Goal: Complete application form

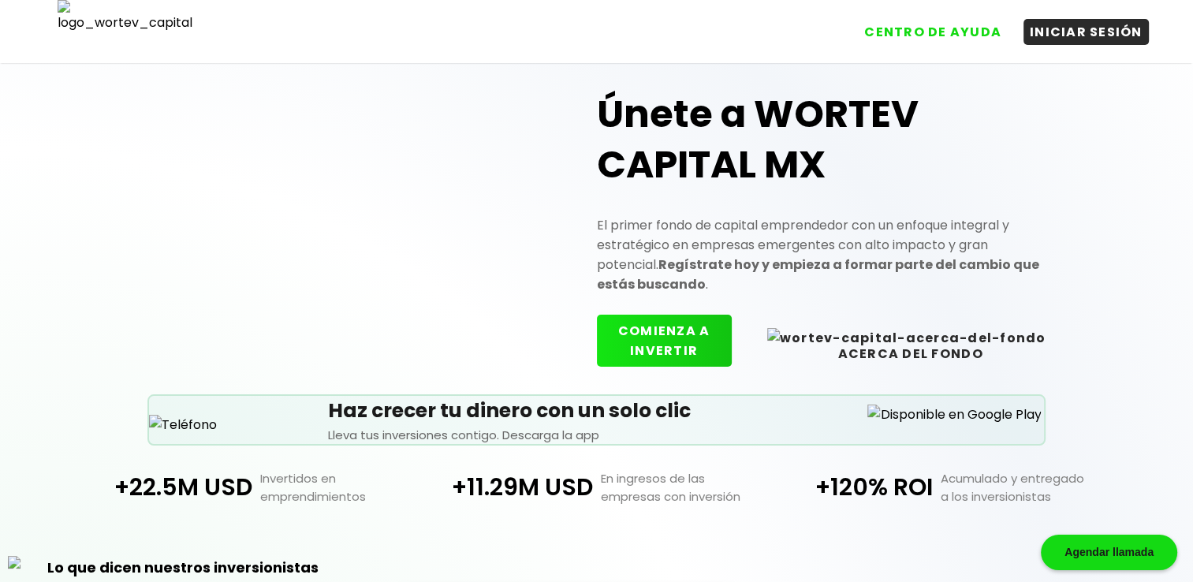
click at [700, 330] on button "COMIENZA A INVERTIR" at bounding box center [664, 341] width 135 height 52
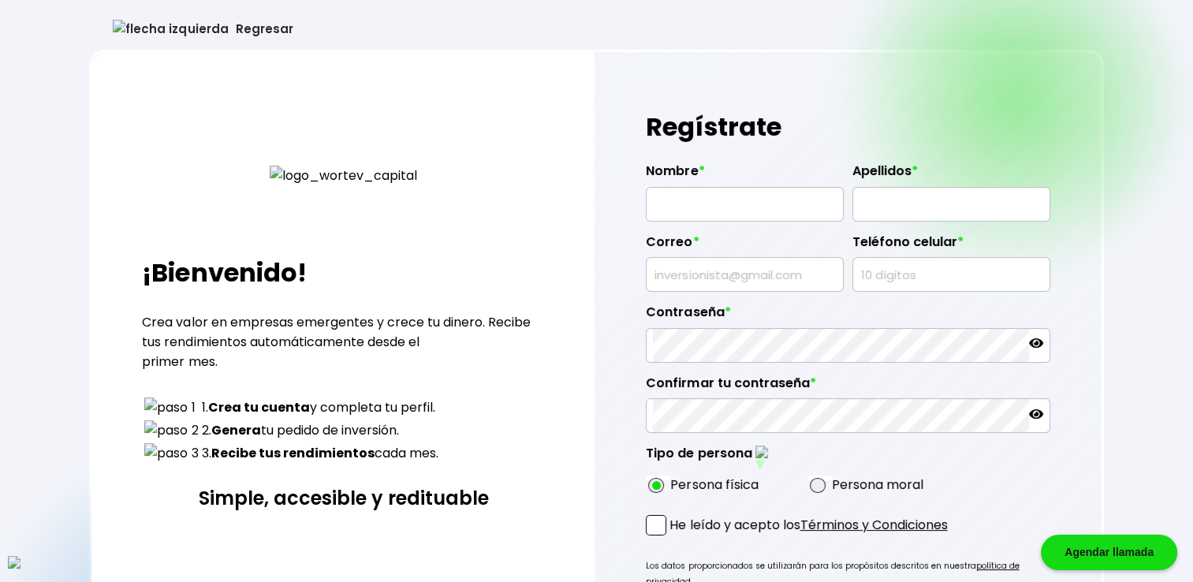
type input "[PERSON_NAME]"
type input "[EMAIL_ADDRESS][DOMAIN_NAME]"
type input "4509643818"
radio input "true"
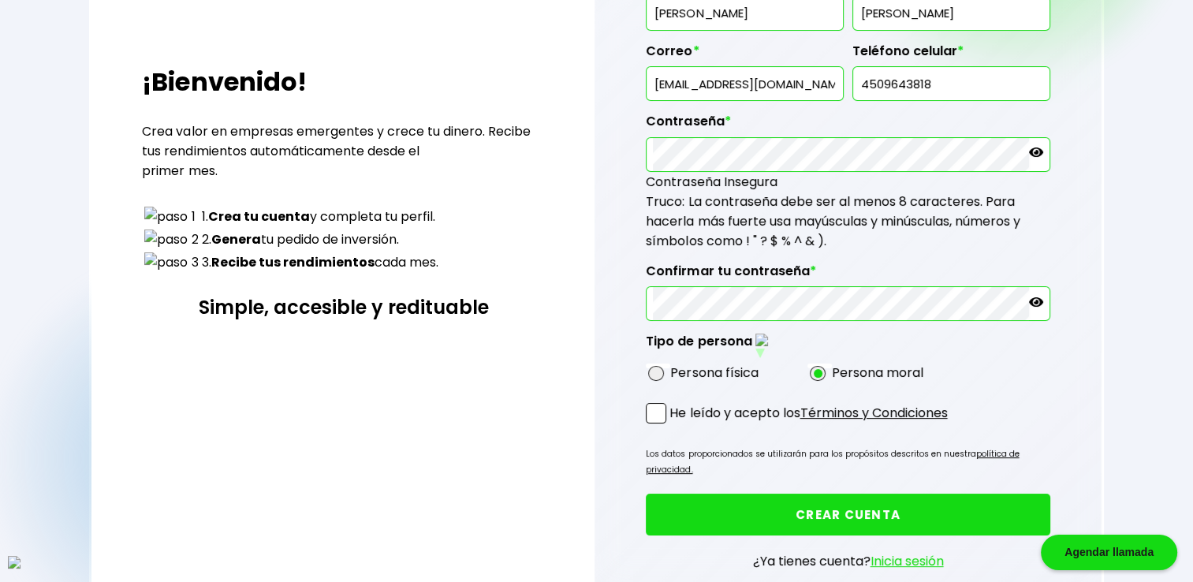
scroll to position [276, 0]
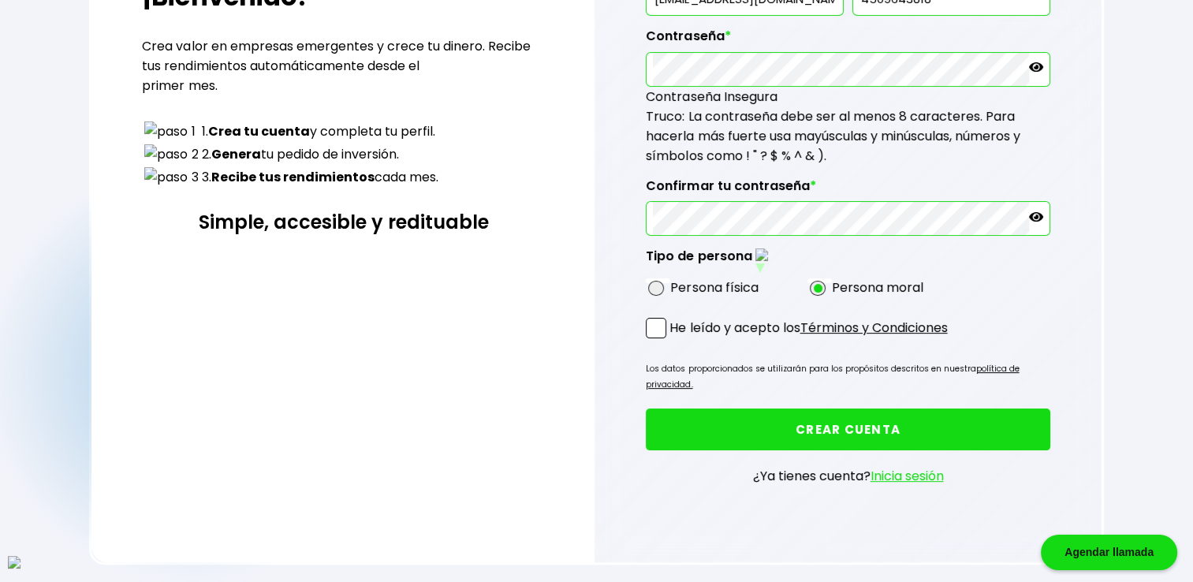
click at [663, 323] on span at bounding box center [656, 328] width 21 height 21
click at [673, 340] on input "He leído y acepto los Términos y Condiciones" at bounding box center [673, 340] width 0 height 0
click at [657, 281] on span at bounding box center [656, 289] width 16 height 16
click at [672, 283] on input "radio" at bounding box center [677, 288] width 10 height 10
radio input "true"
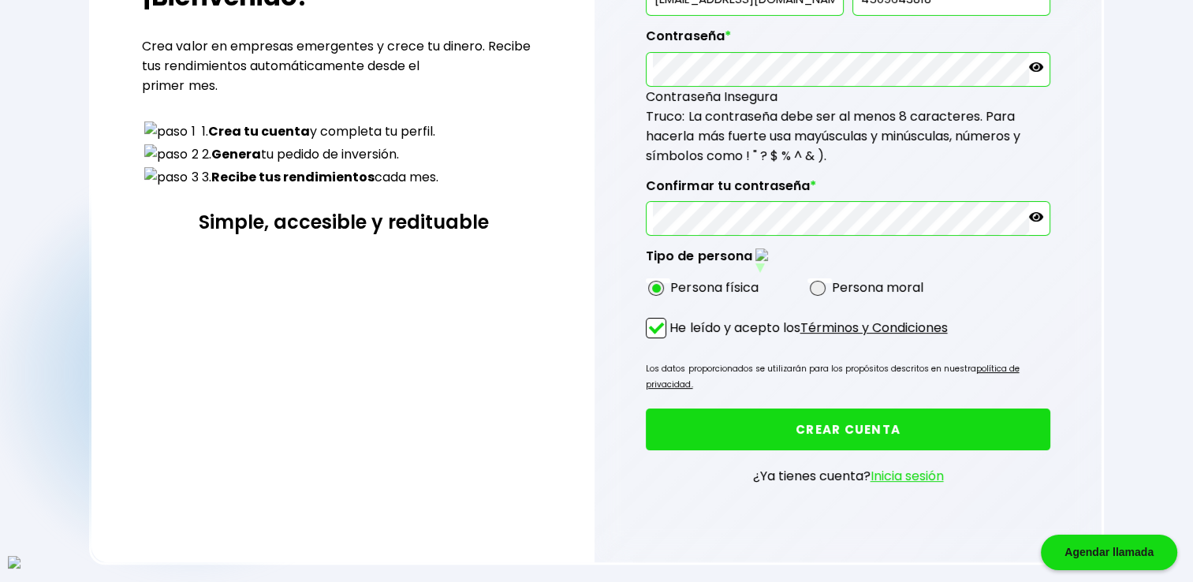
click at [786, 409] on button "CREAR CUENTA" at bounding box center [848, 430] width 404 height 42
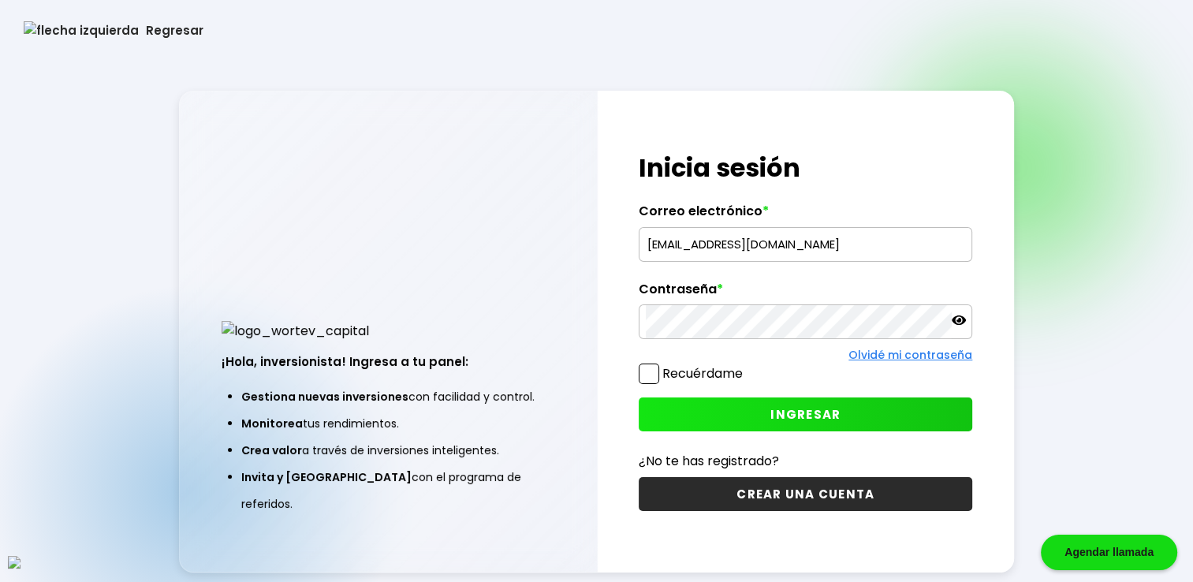
click at [749, 254] on input "[EMAIL_ADDRESS][DOMAIN_NAME]" at bounding box center [805, 244] width 319 height 33
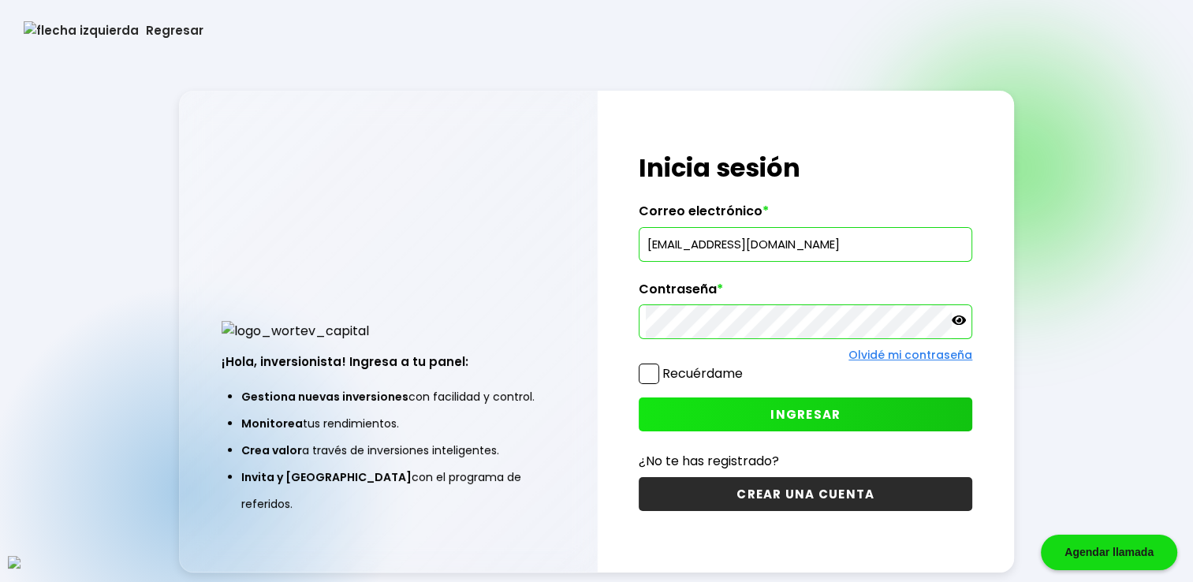
paste input "xecux@mailinator"
type input "[EMAIL_ADDRESS][DOMAIN_NAME]"
click at [606, 166] on div "¡Hola, inversionista! Ingresa tus credenciales para iniciar sesión Inicia sesió…" at bounding box center [806, 332] width 417 height 483
click at [655, 385] on div "Recuérdame" at bounding box center [691, 378] width 104 height 28
click at [653, 378] on span at bounding box center [649, 374] width 21 height 21
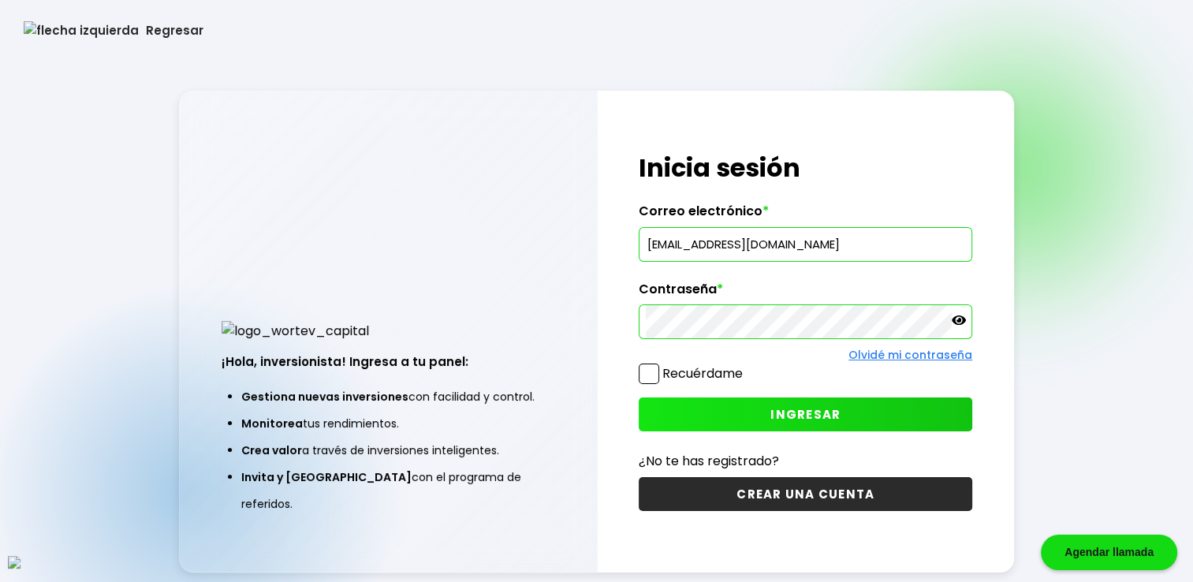
click at [746, 366] on input "Recuérdame" at bounding box center [746, 366] width 0 height 0
click at [785, 415] on span "INGRESAR" at bounding box center [806, 414] width 70 height 17
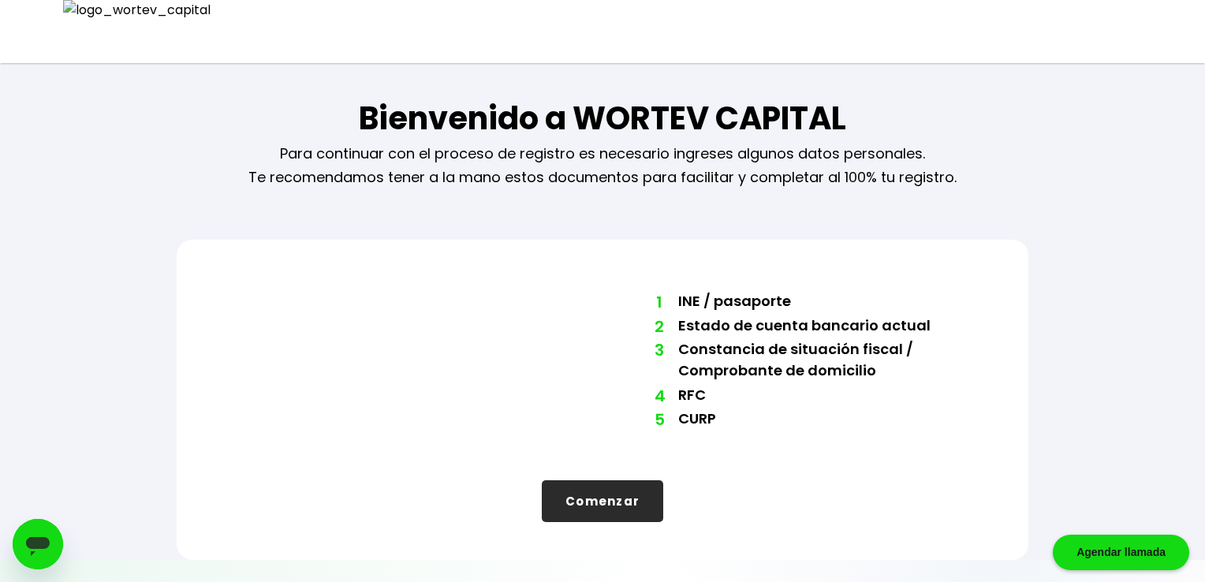
click at [627, 501] on button "Comenzar" at bounding box center [602, 501] width 121 height 42
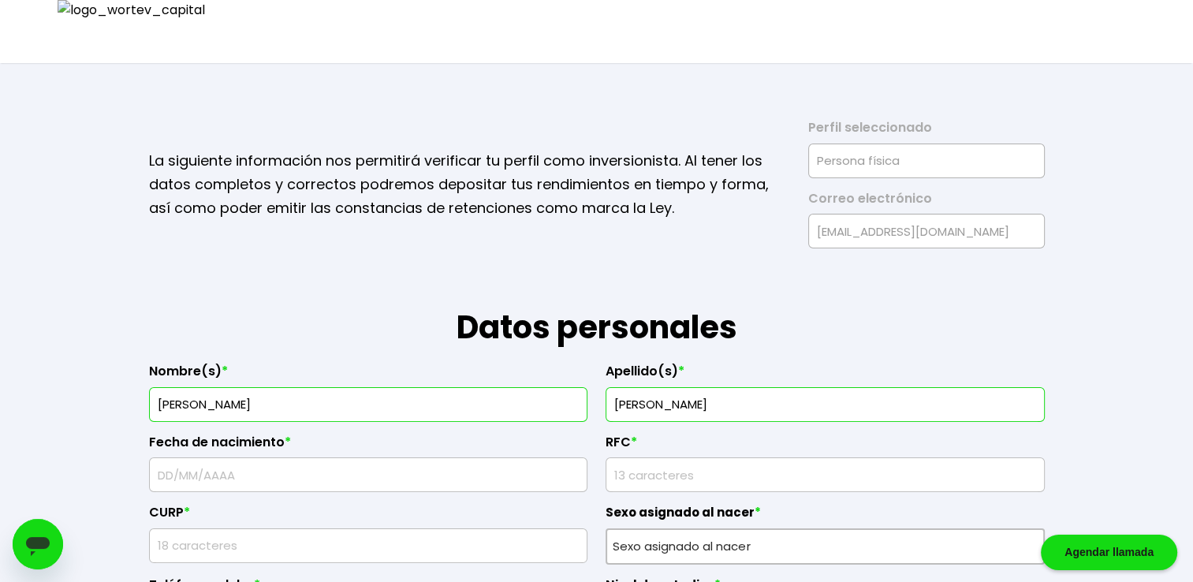
type input "[PERSON_NAME]"
type input "12/"
type input "MVSA8909166Y7"
type input "HQSA890916HA1MWR08"
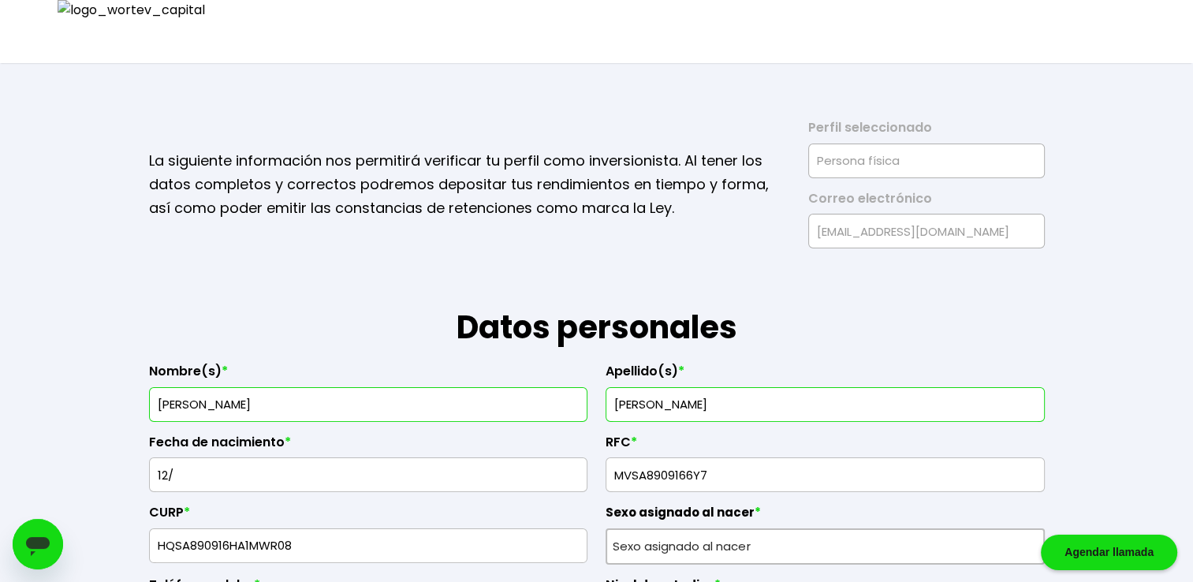
type input "9472203729"
type input "In non corrupti con"
type input "74284"
type input "Corrupti nostrum in"
type input "Sit excepteur lorem"
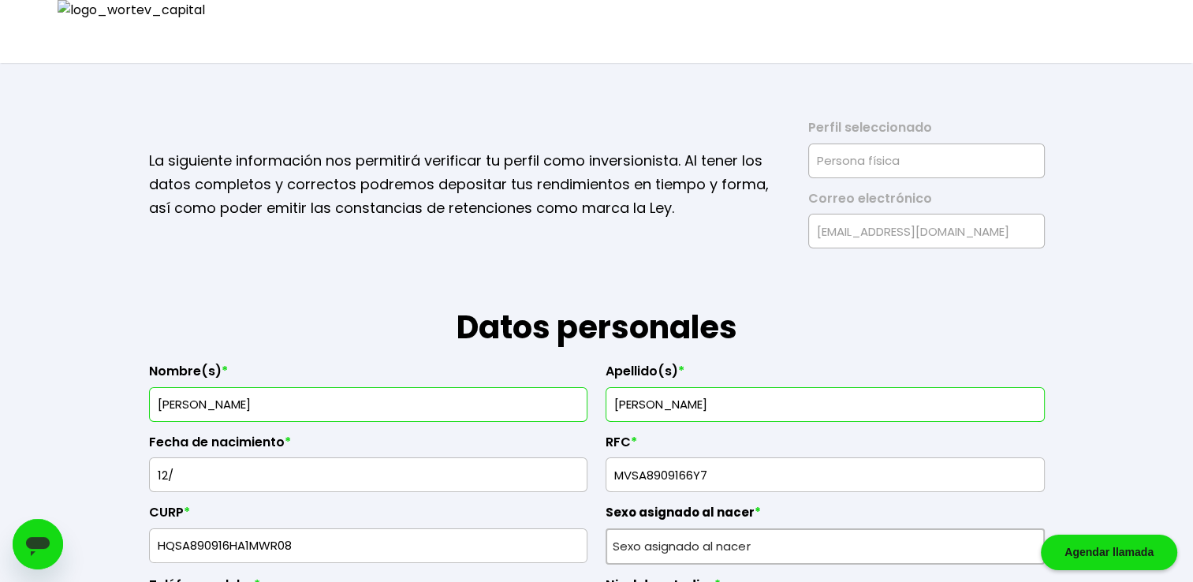
type input "Perferendis ut totam"
type input "Sit voluptate conse"
type input "328116644440570900"
type input "[PERSON_NAME]"
type input "[EMAIL_ADDRESS][DOMAIN_NAME]"
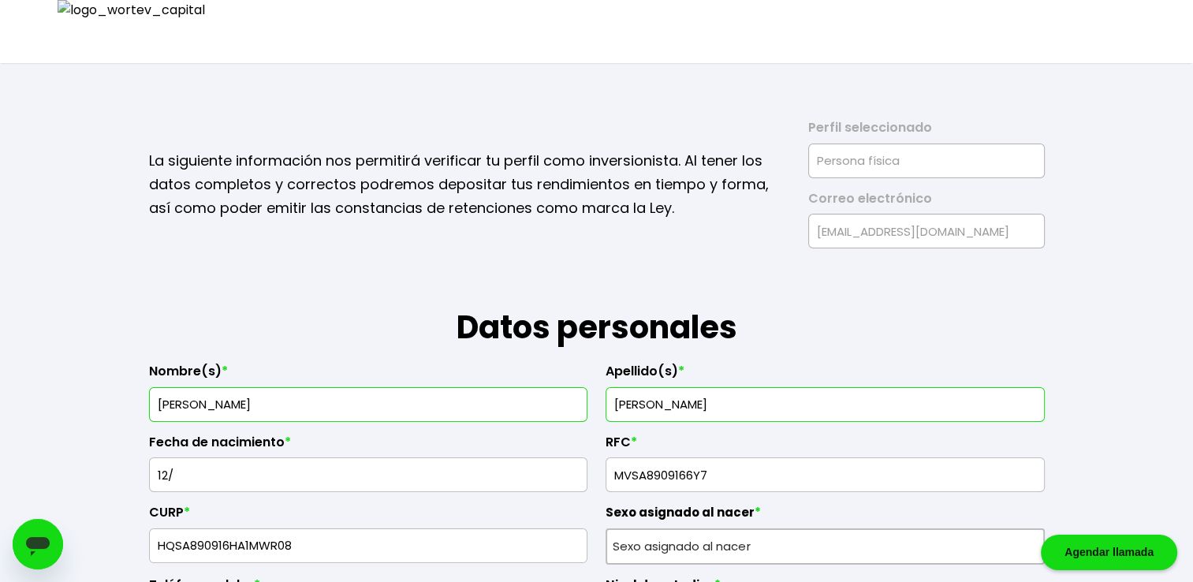
type input "4082967349"
radio input "true"
select select "Mujer"
select select "Secundaria"
select select "SI"
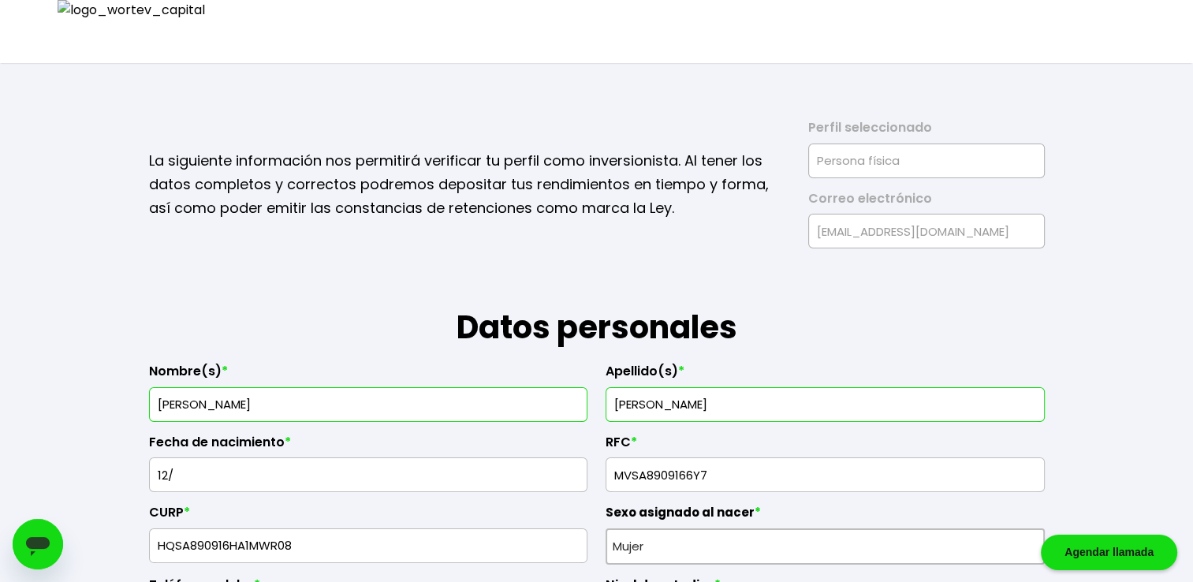
select select "Uala"
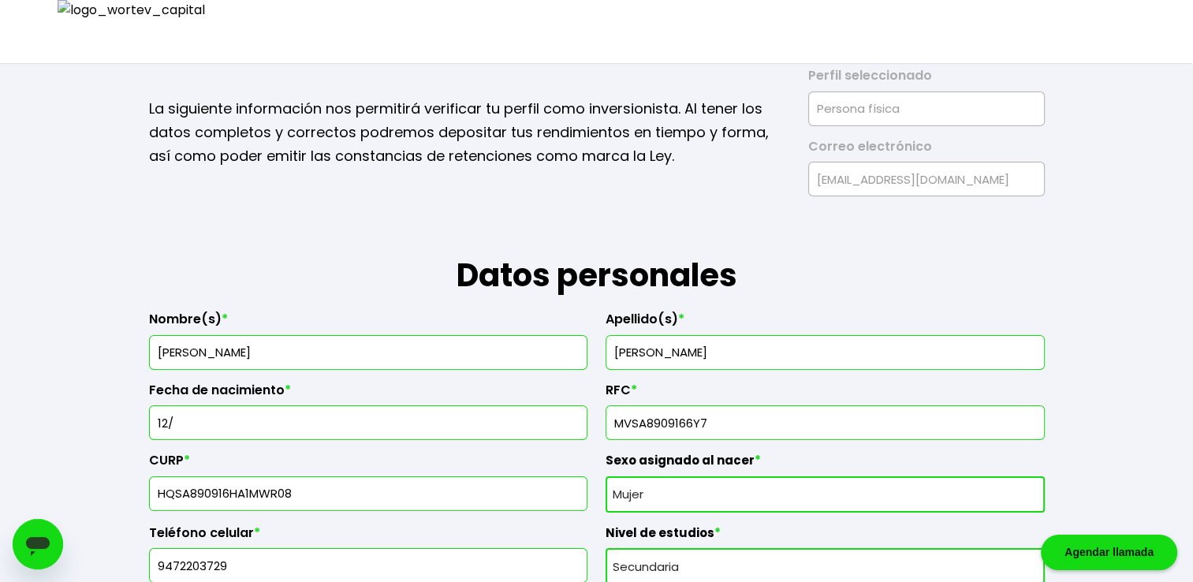
scroll to position [210, 0]
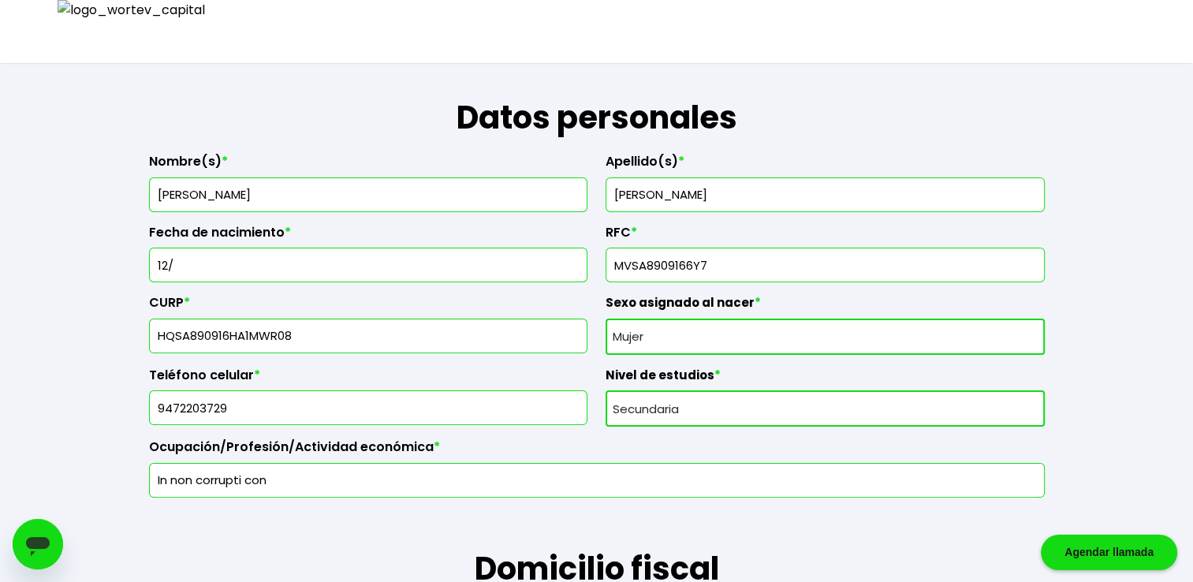
click at [286, 248] on input "12/" at bounding box center [368, 264] width 425 height 33
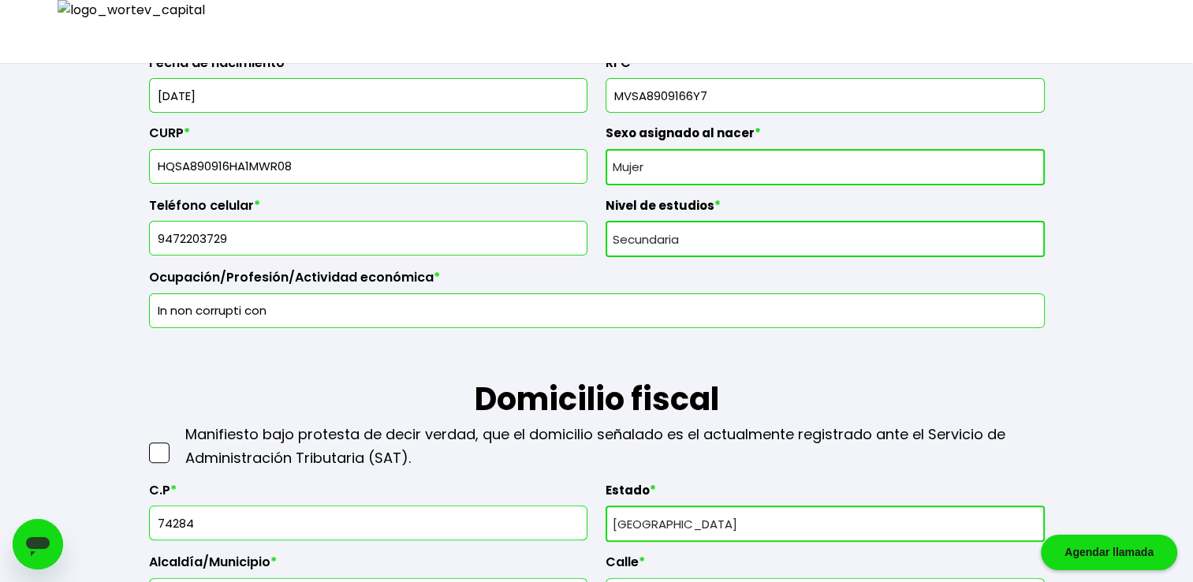
scroll to position [499, 0]
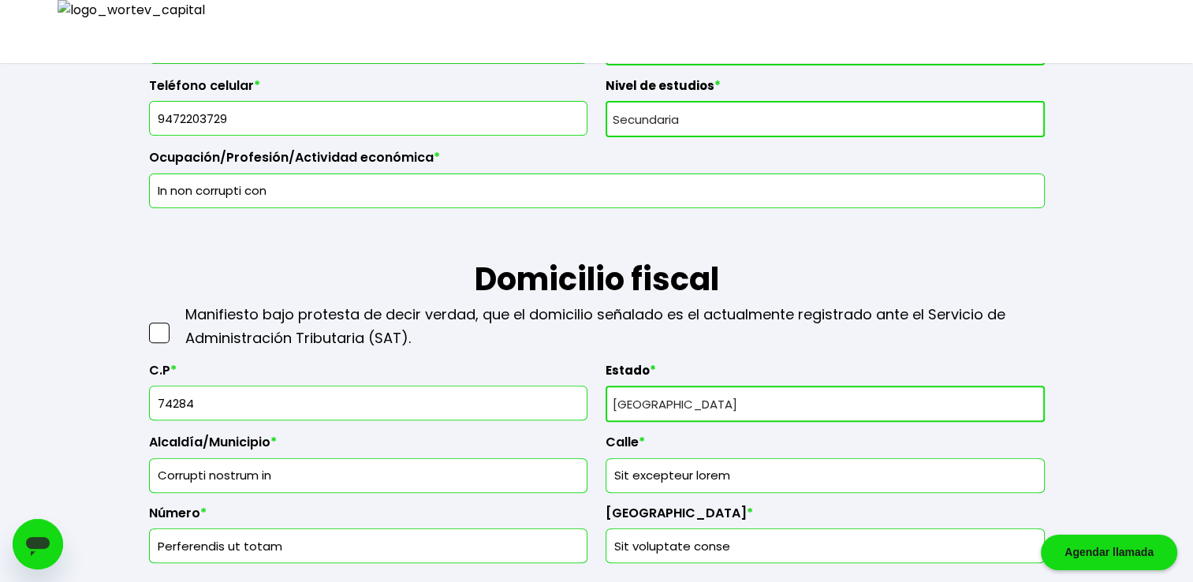
type input "[DATE]"
click at [159, 323] on span at bounding box center [159, 333] width 21 height 21
click at [176, 325] on input "checkbox" at bounding box center [176, 325] width 0 height 0
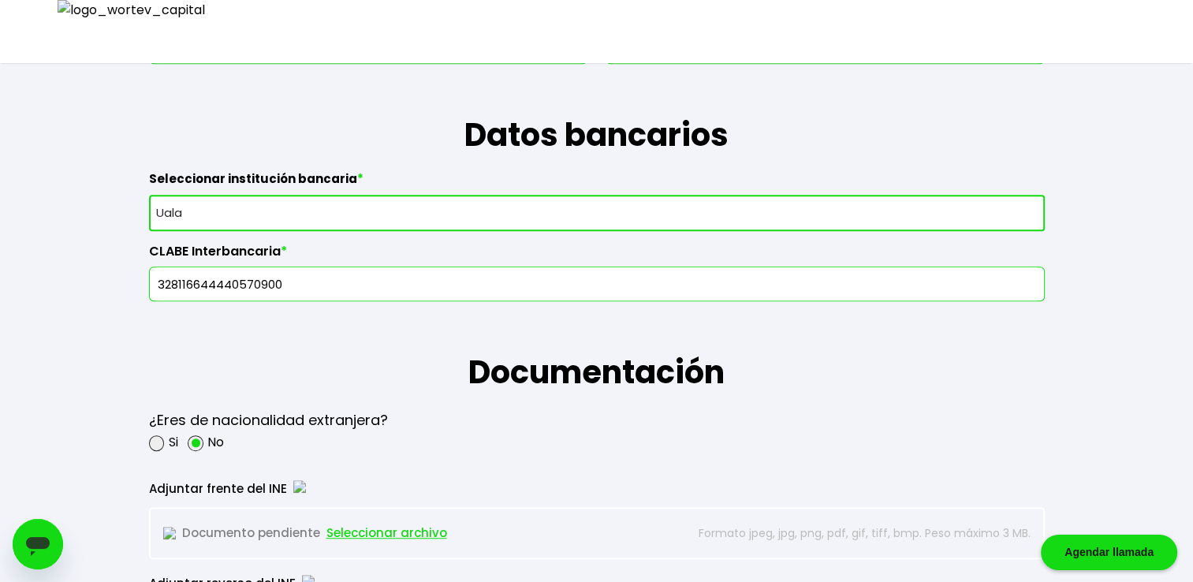
scroll to position [1156, 0]
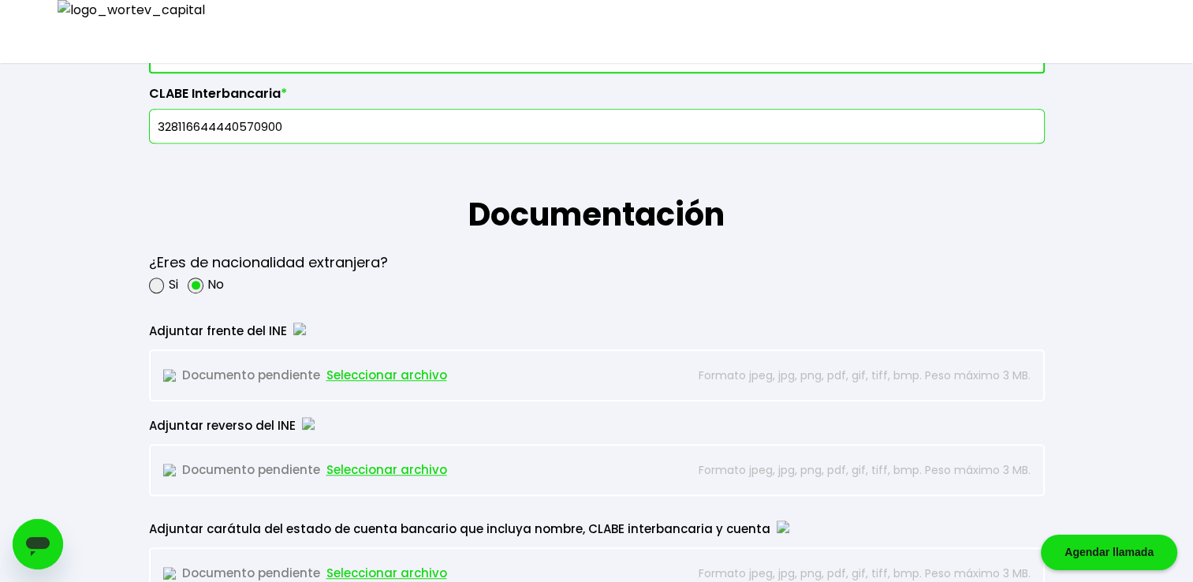
click at [358, 376] on span "Seleccionar archivo" at bounding box center [387, 376] width 121 height 24
click at [366, 462] on span "Seleccionar archivo" at bounding box center [387, 470] width 121 height 24
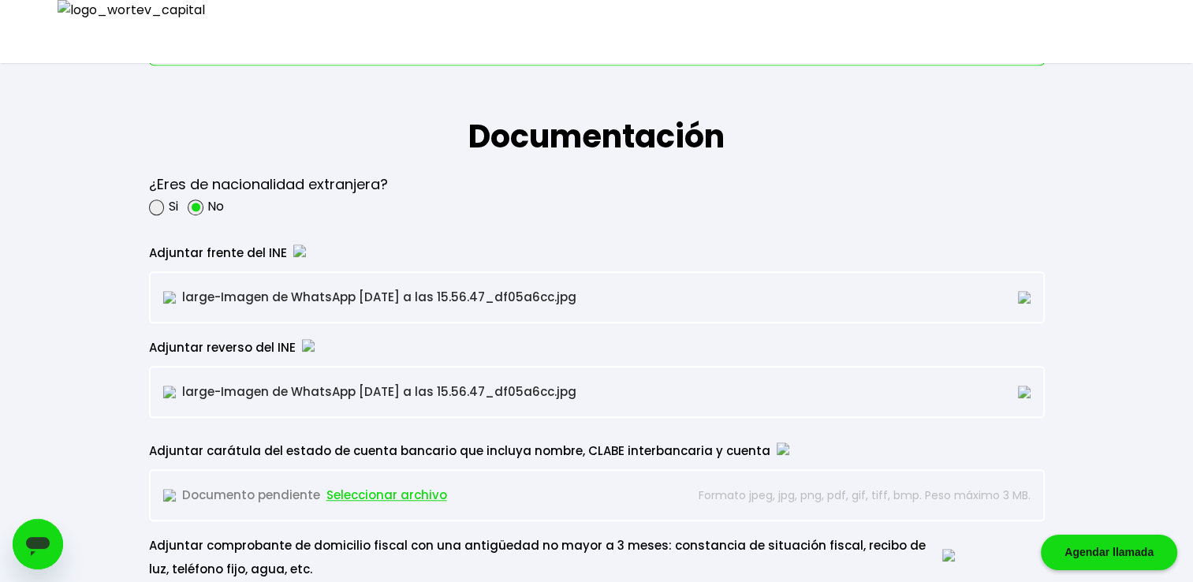
scroll to position [1262, 0]
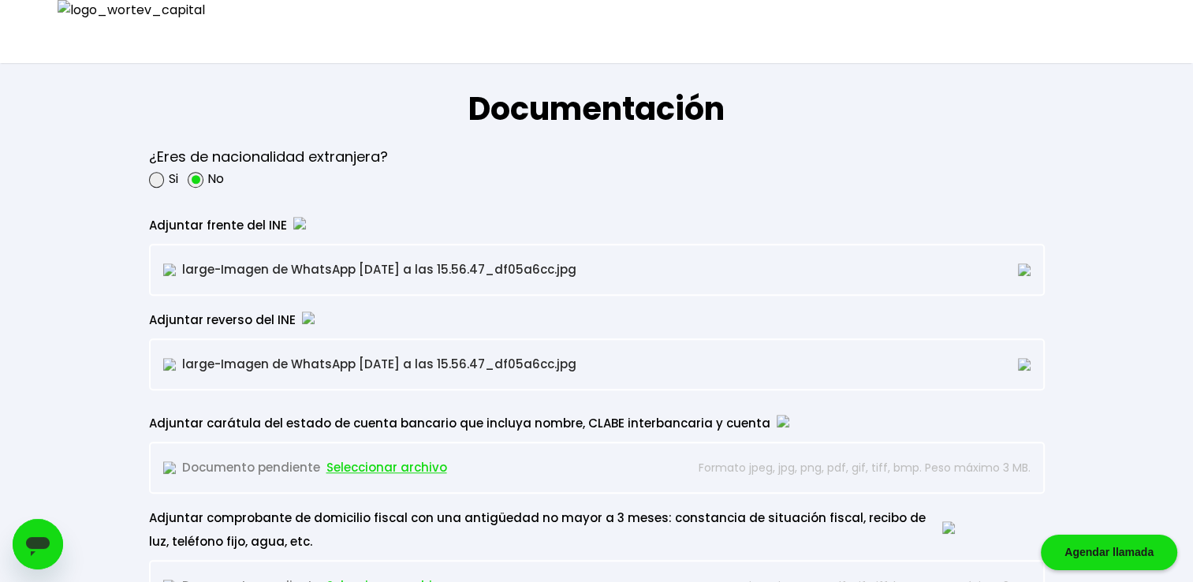
click at [394, 456] on span "Seleccionar archivo" at bounding box center [387, 468] width 121 height 24
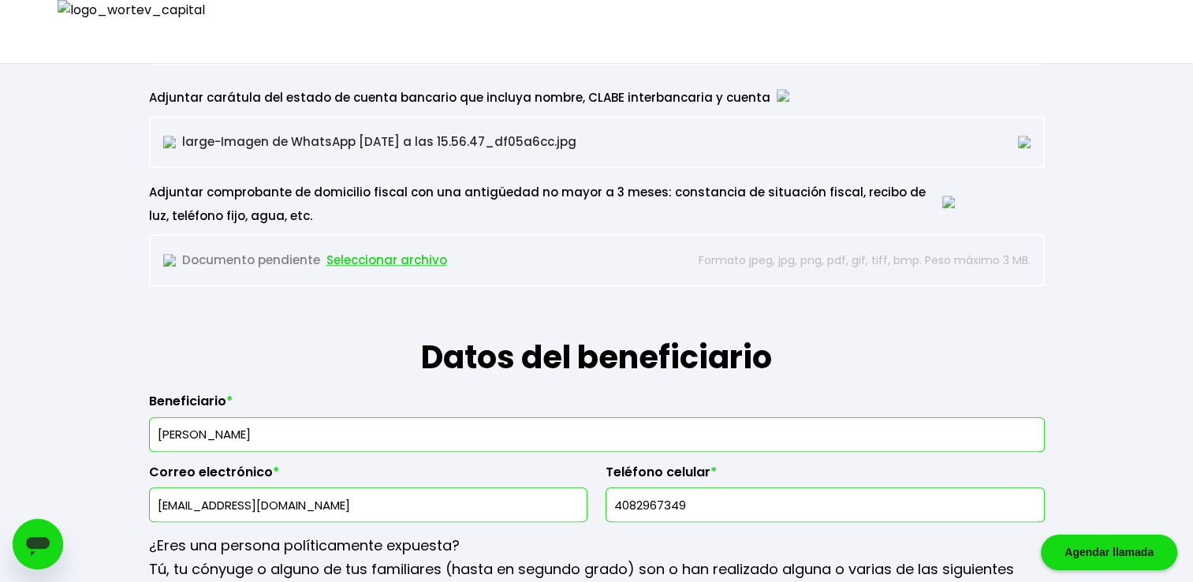
scroll to position [1551, 0]
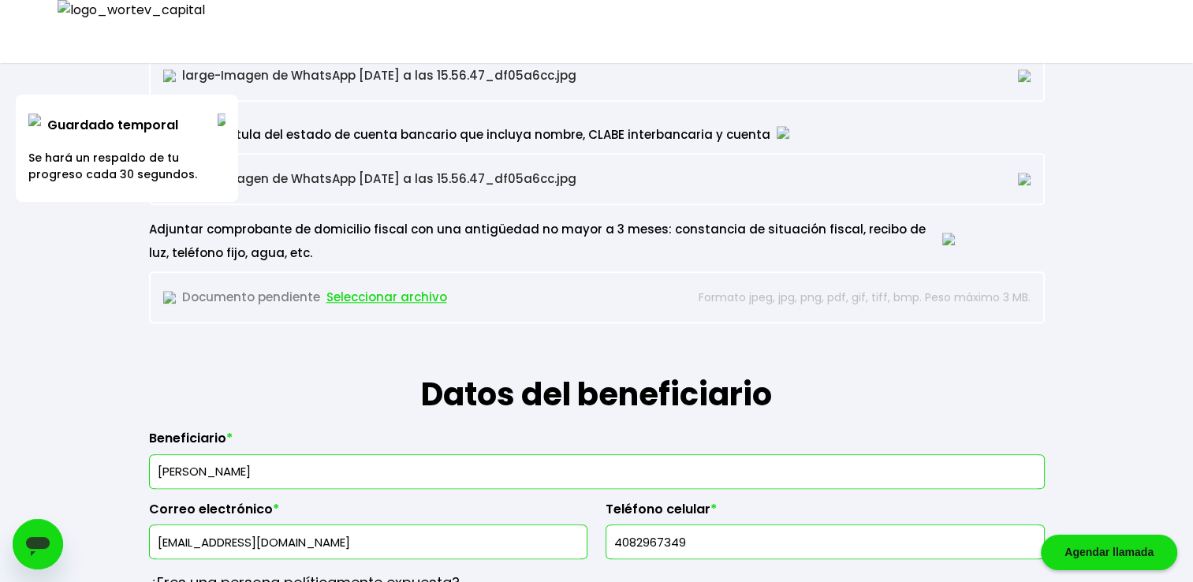
click at [418, 295] on span "Seleccionar archivo" at bounding box center [387, 298] width 121 height 24
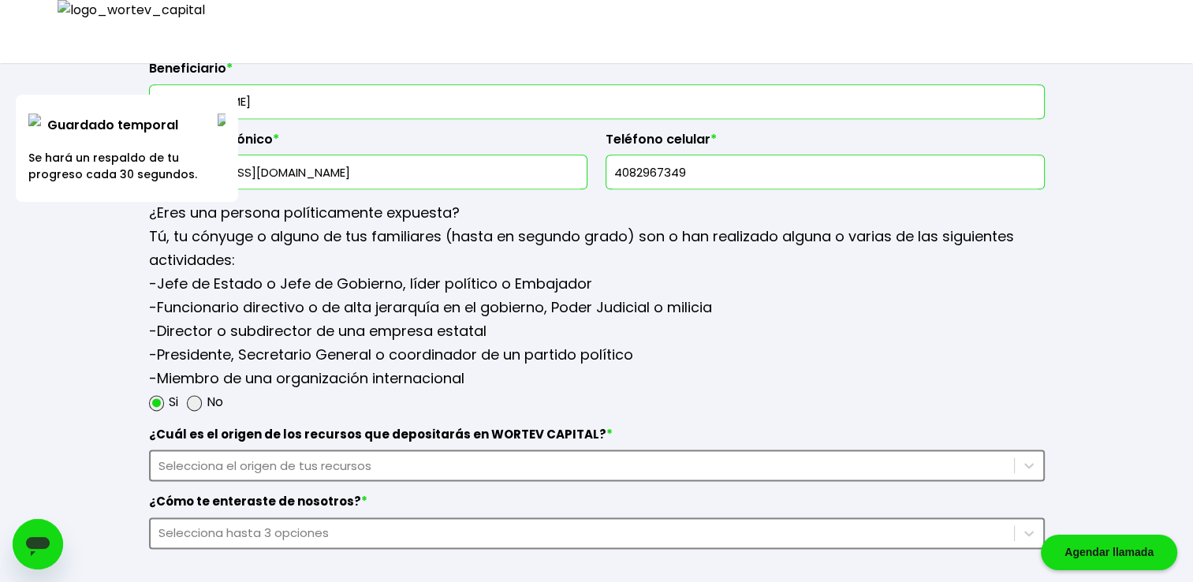
scroll to position [2051, 0]
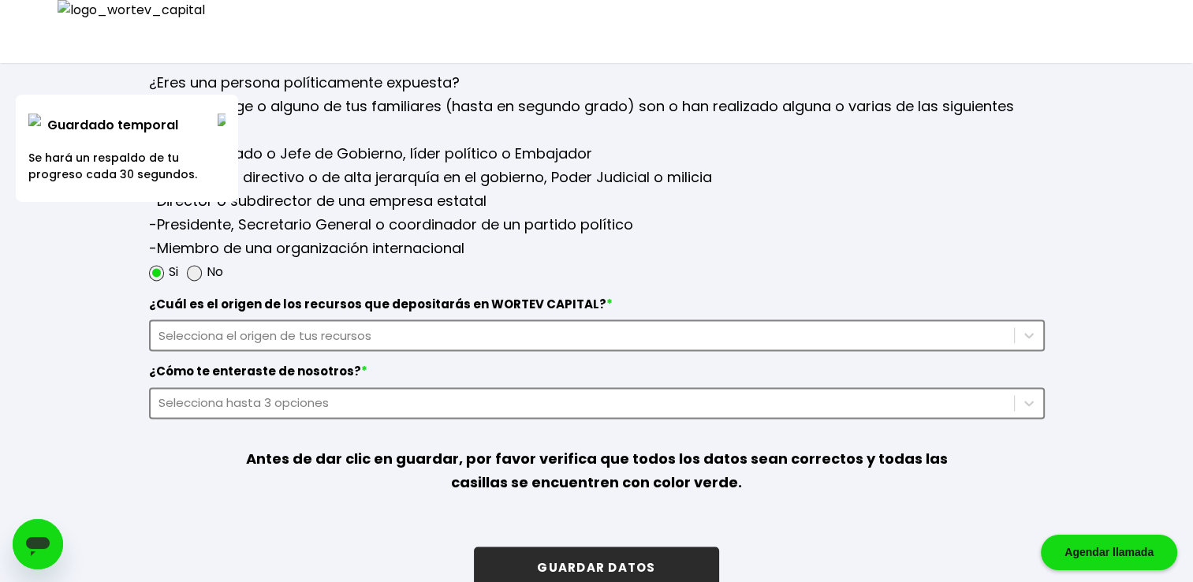
click at [371, 330] on div "Selecciona el origen de tus recursos" at bounding box center [583, 336] width 848 height 18
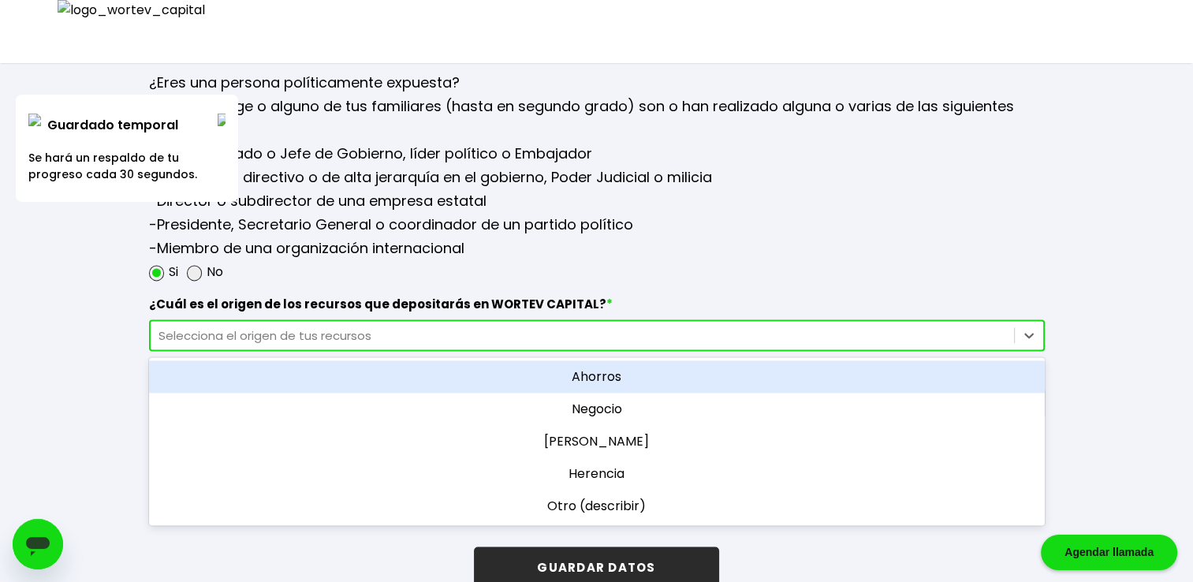
click at [551, 382] on div "Ahorros" at bounding box center [597, 376] width 896 height 32
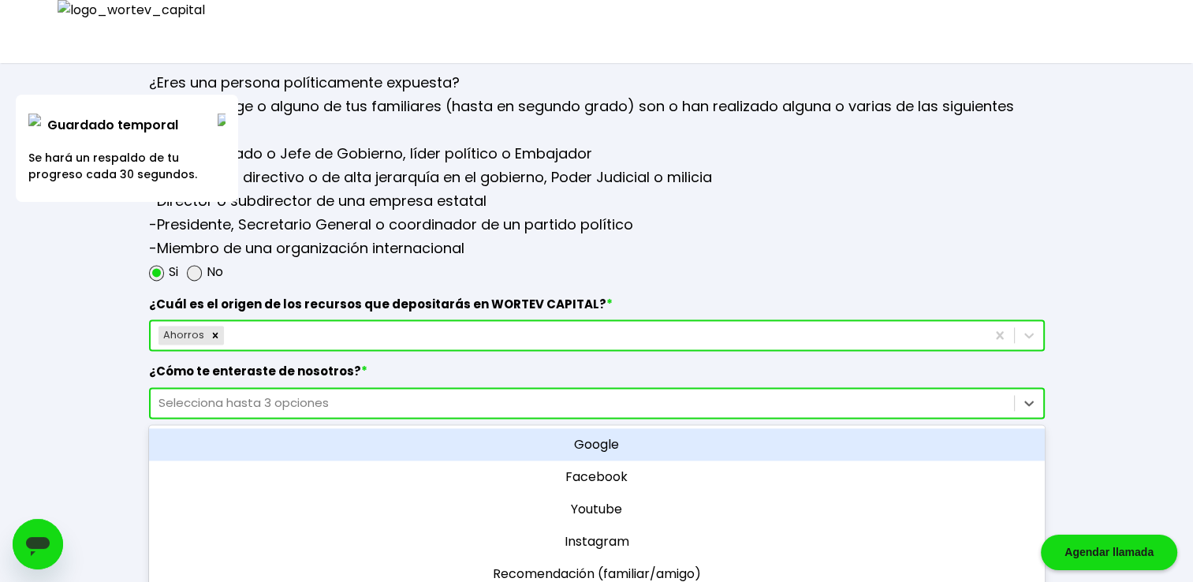
scroll to position [2074, 0]
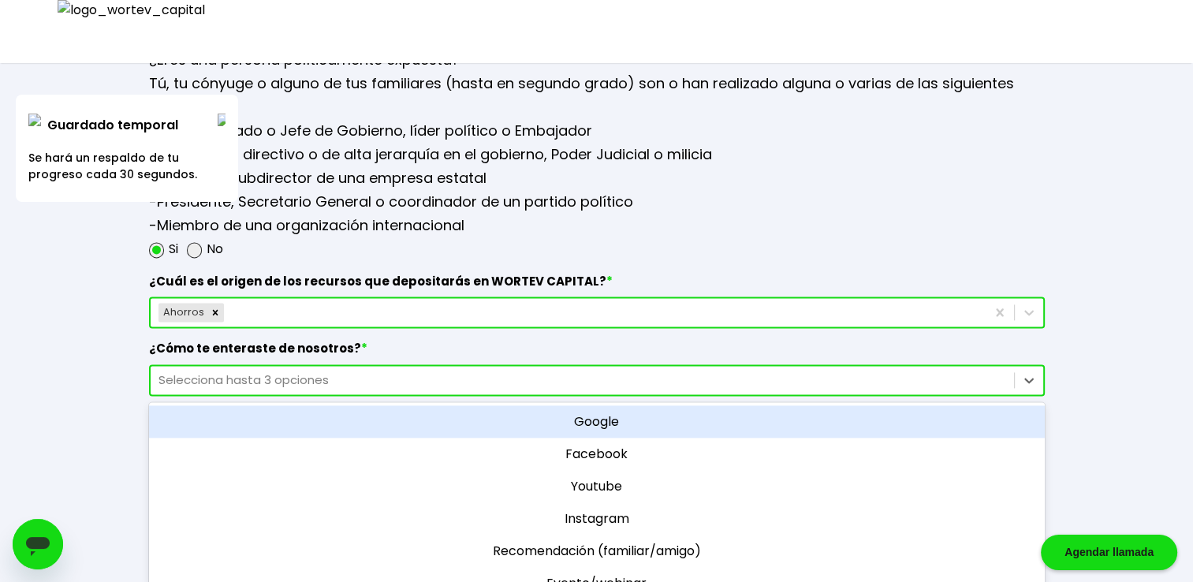
click at [552, 382] on div "Selecciona hasta 3 opciones" at bounding box center [597, 380] width 896 height 32
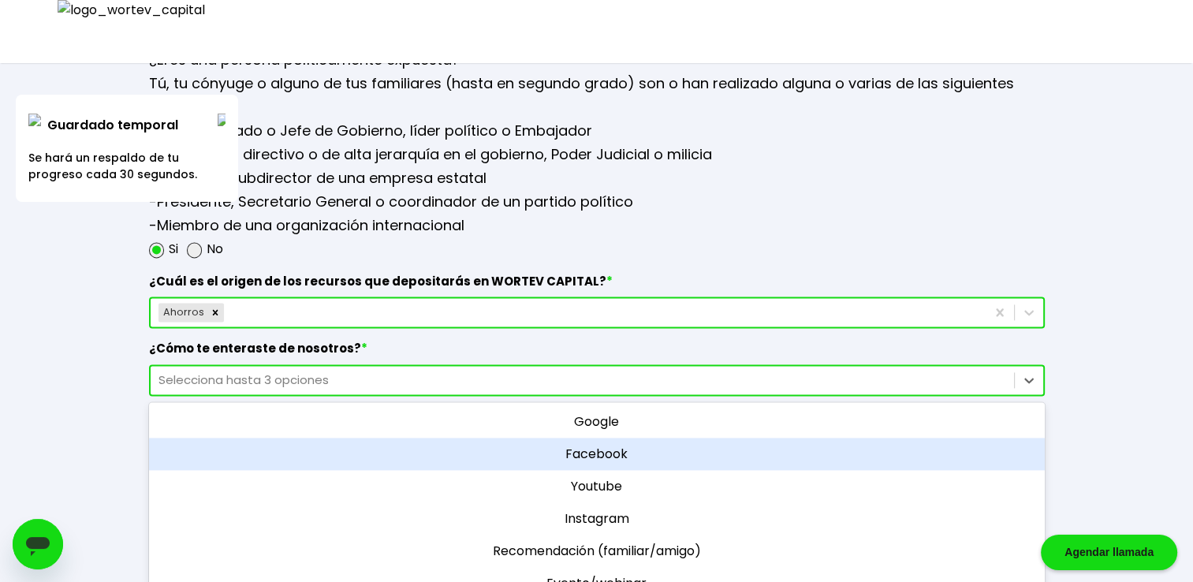
click at [612, 450] on div "Facebook" at bounding box center [597, 454] width 896 height 32
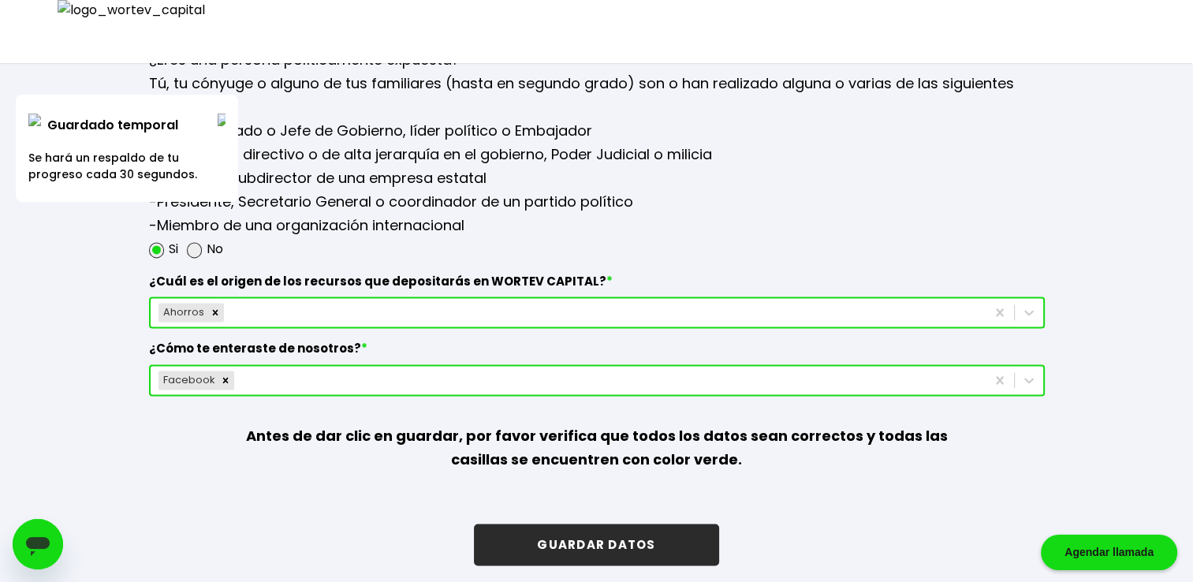
click at [599, 532] on button "GUARDAR DATOS" at bounding box center [596, 545] width 245 height 42
